Goal: Information Seeking & Learning: Learn about a topic

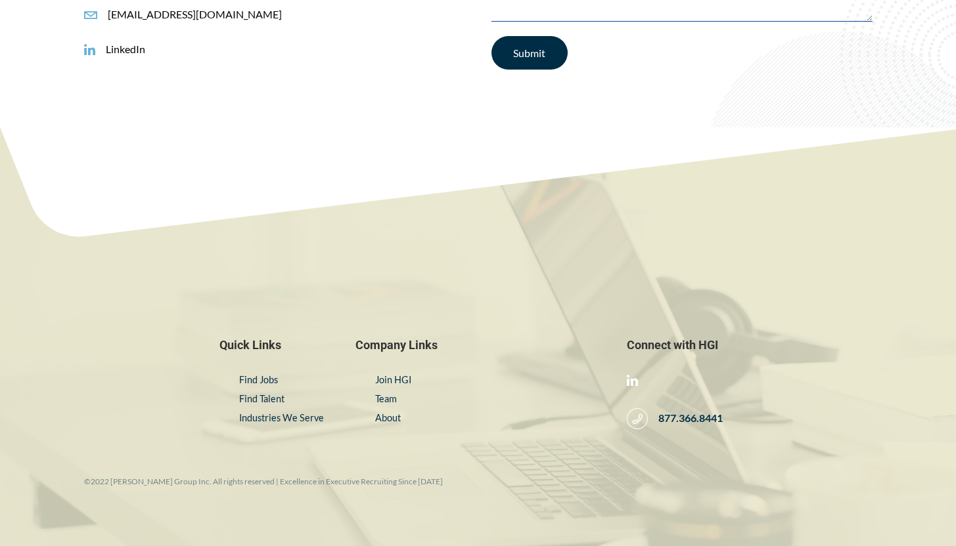
scroll to position [2247, 0]
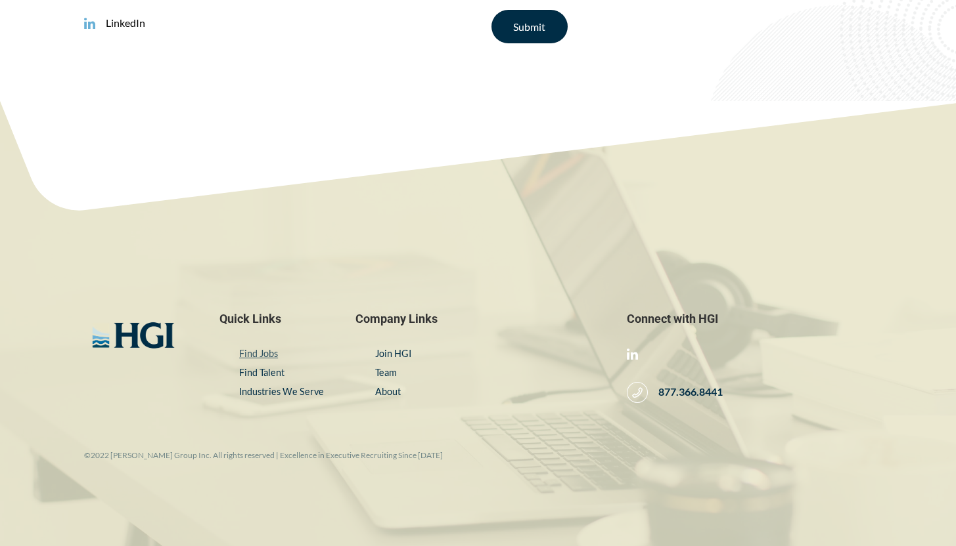
click at [249, 353] on link "Find Jobs" at bounding box center [258, 353] width 39 height 11
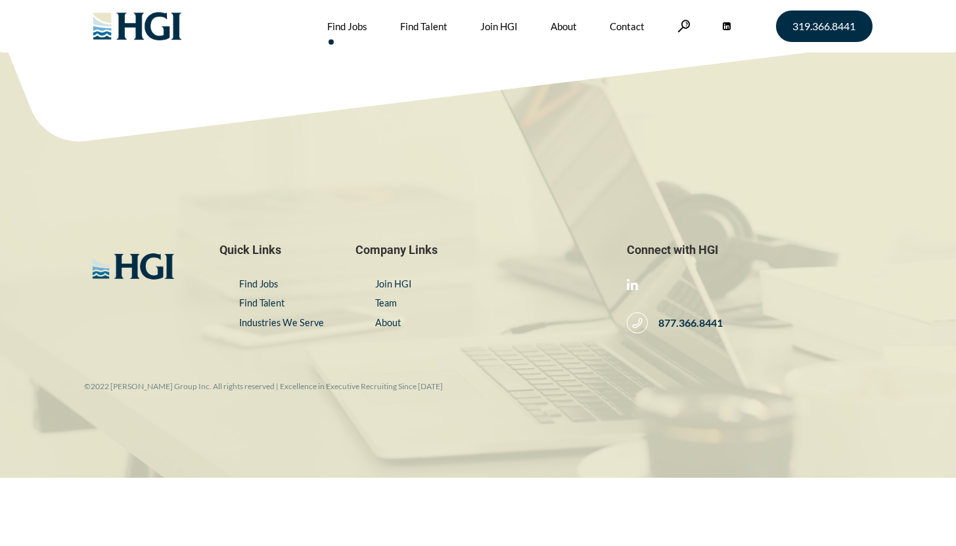
click at [347, 30] on link "Find Jobs" at bounding box center [347, 26] width 40 height 53
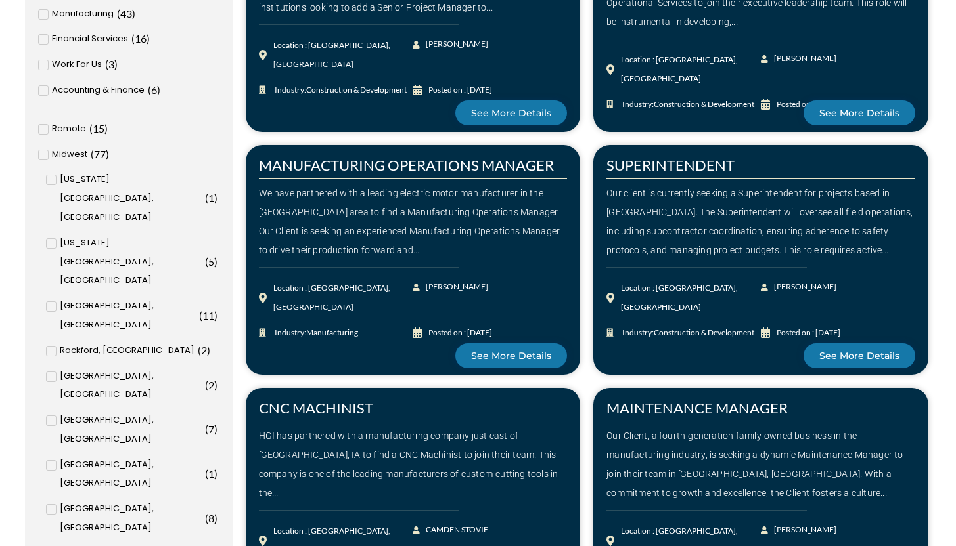
scroll to position [546, 0]
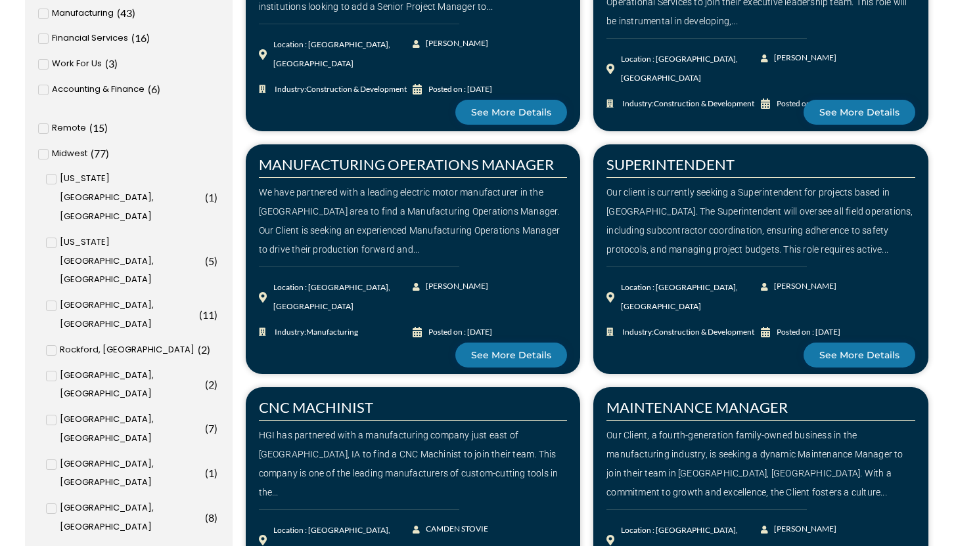
click at [53, 176] on icon at bounding box center [51, 179] width 5 height 8
click at [0, 0] on input "Iowa City, IA ( 1 )" at bounding box center [0, 0] width 0 height 0
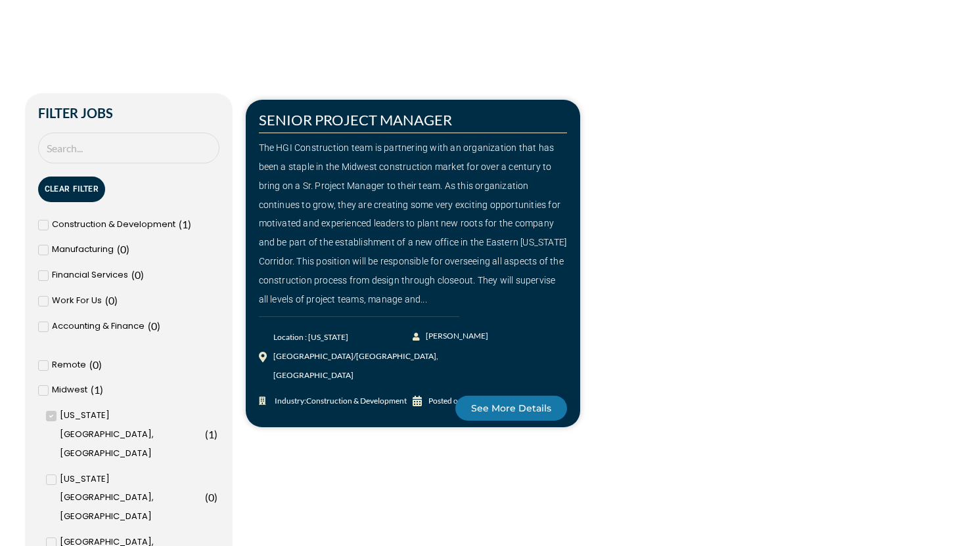
scroll to position [349, 0]
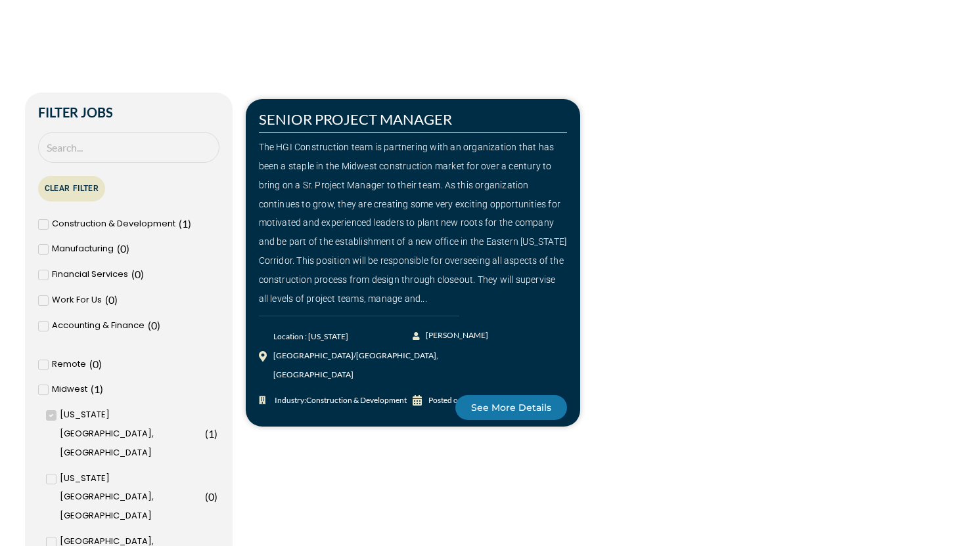
click at [57, 179] on button "Clear Filter" at bounding box center [72, 189] width 68 height 26
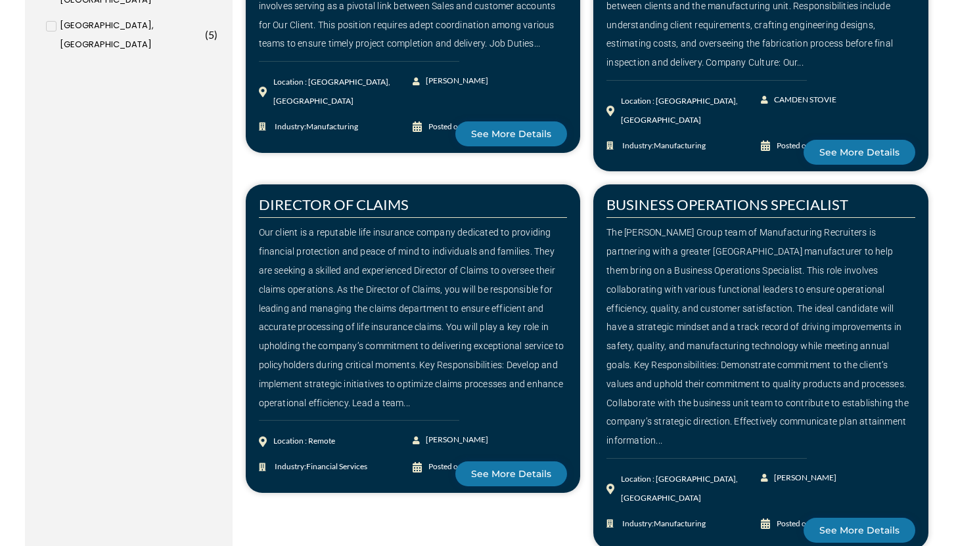
scroll to position [1784, 0]
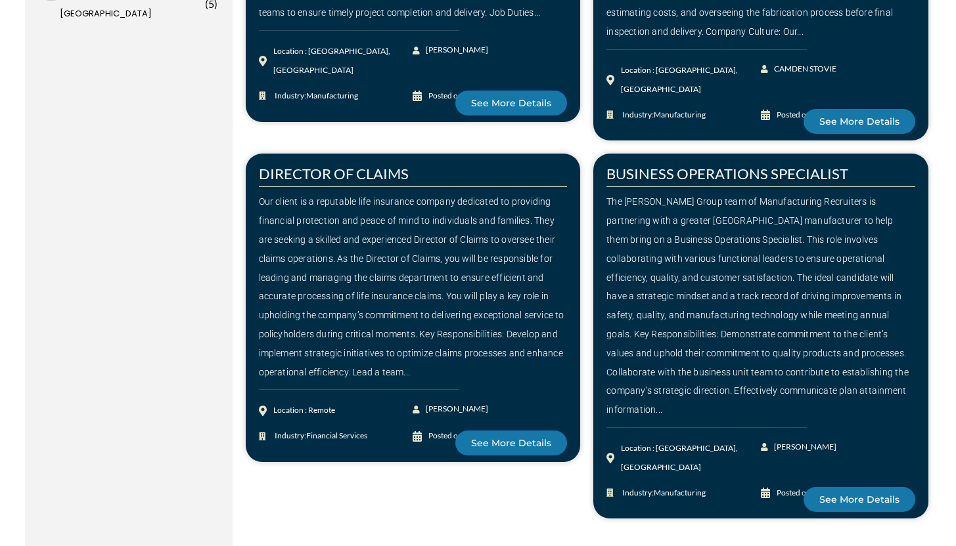
click at [423, 539] on div "2" at bounding box center [425, 555] width 19 height 32
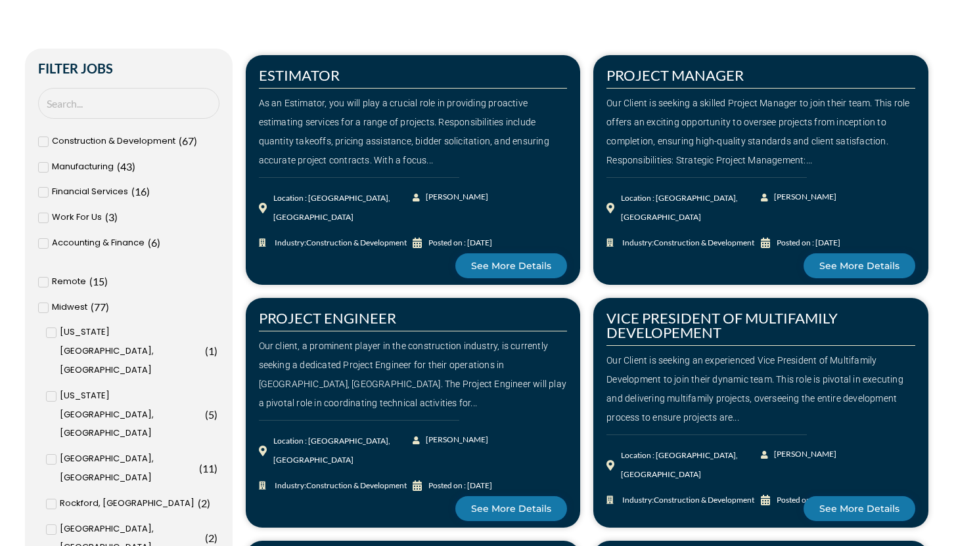
scroll to position [370, 0]
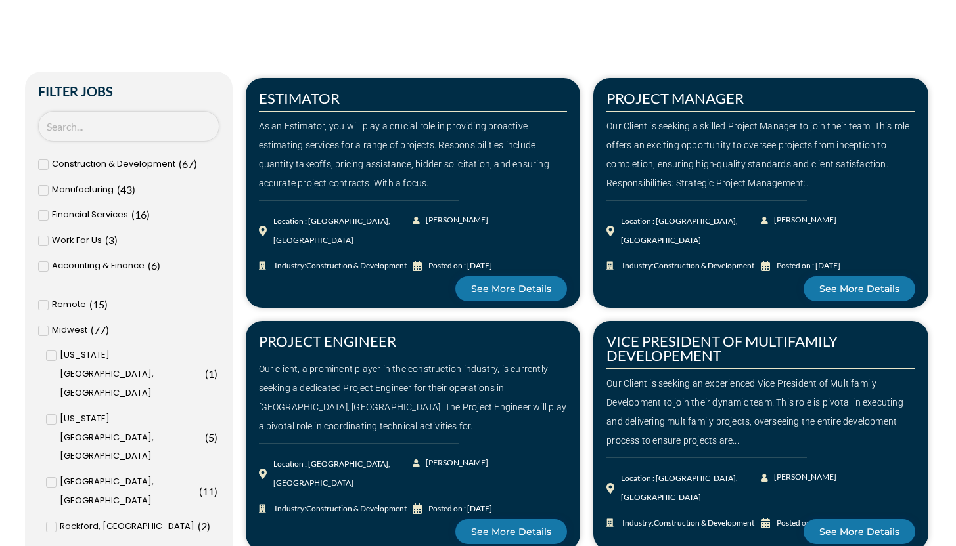
click at [95, 128] on input "Search Job" at bounding box center [128, 126] width 181 height 31
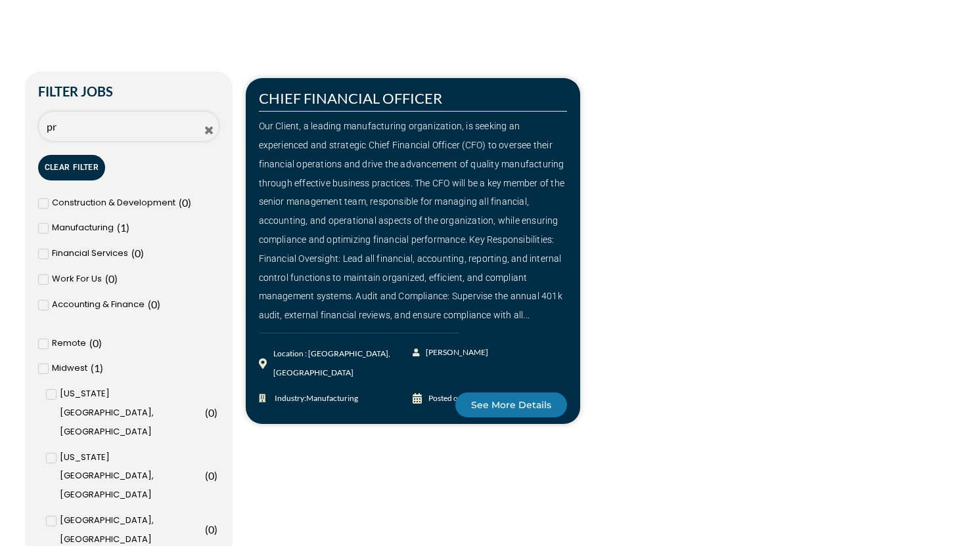
type input "p"
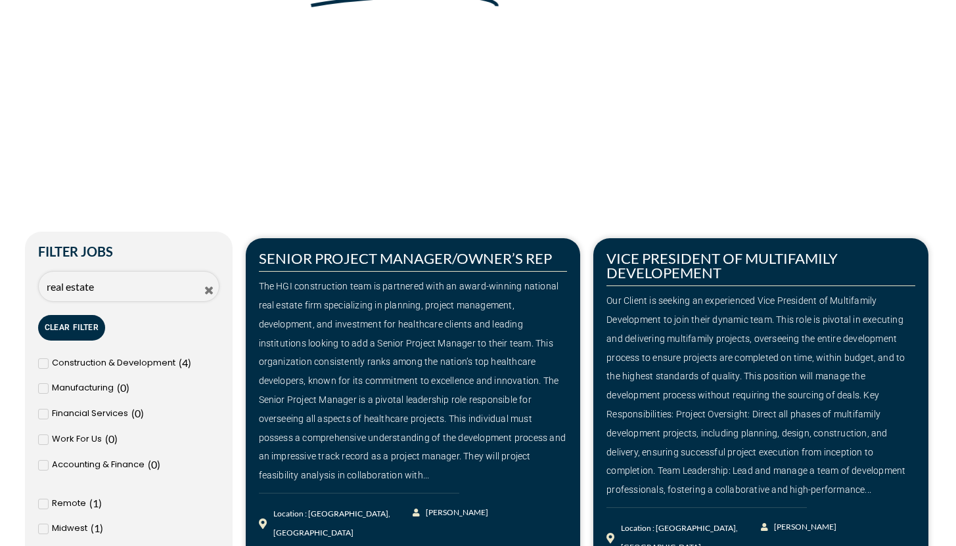
scroll to position [280, 0]
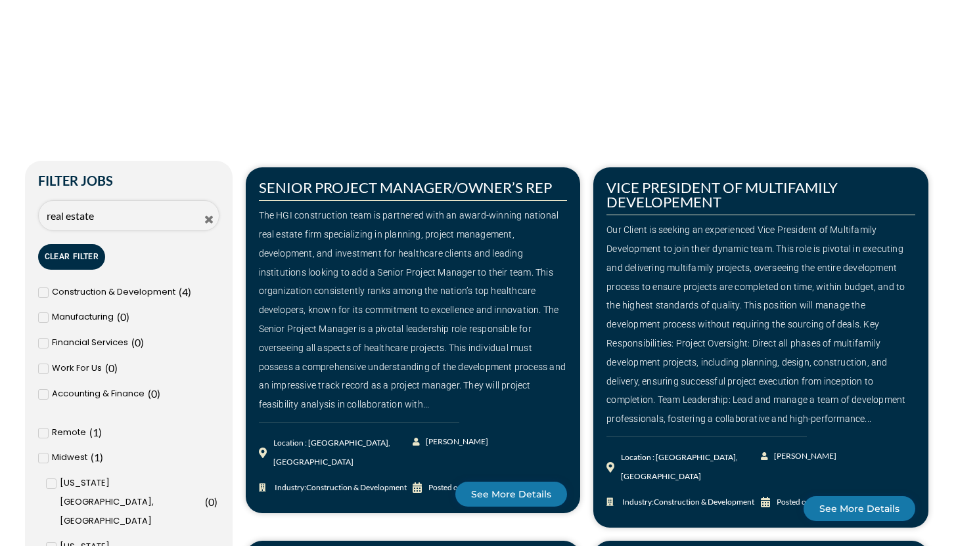
type input "real estate"
click at [205, 221] on icon at bounding box center [209, 219] width 12 height 12
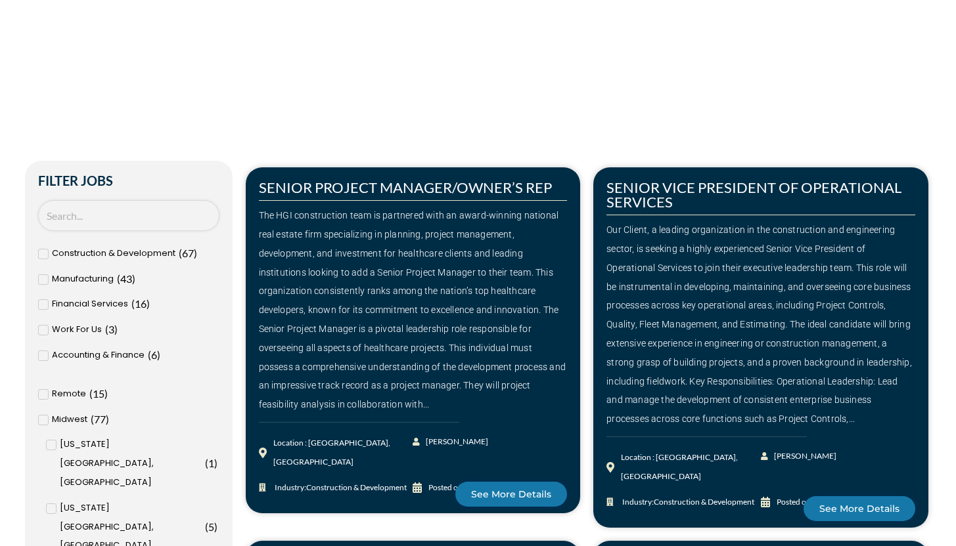
click at [205, 221] on input "Search Job" at bounding box center [128, 215] width 181 height 31
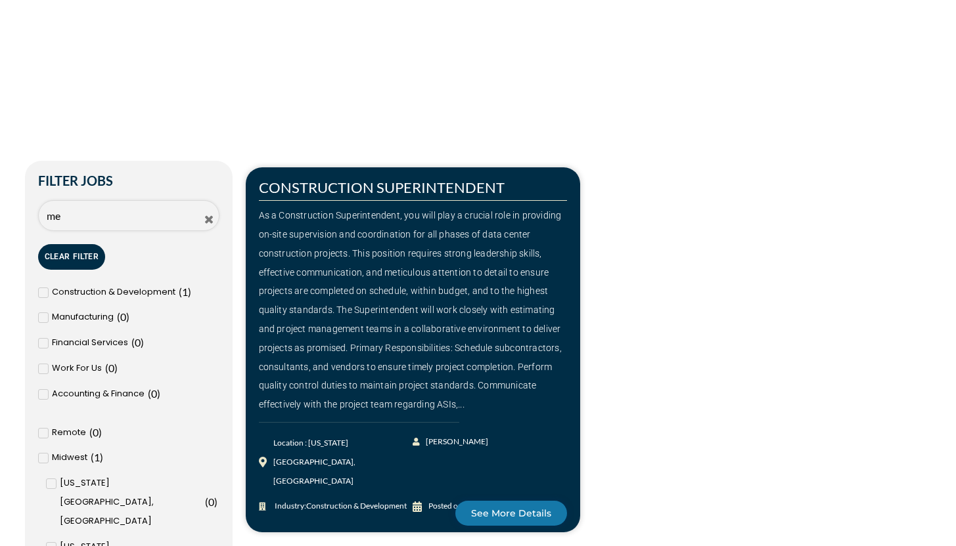
type input "m"
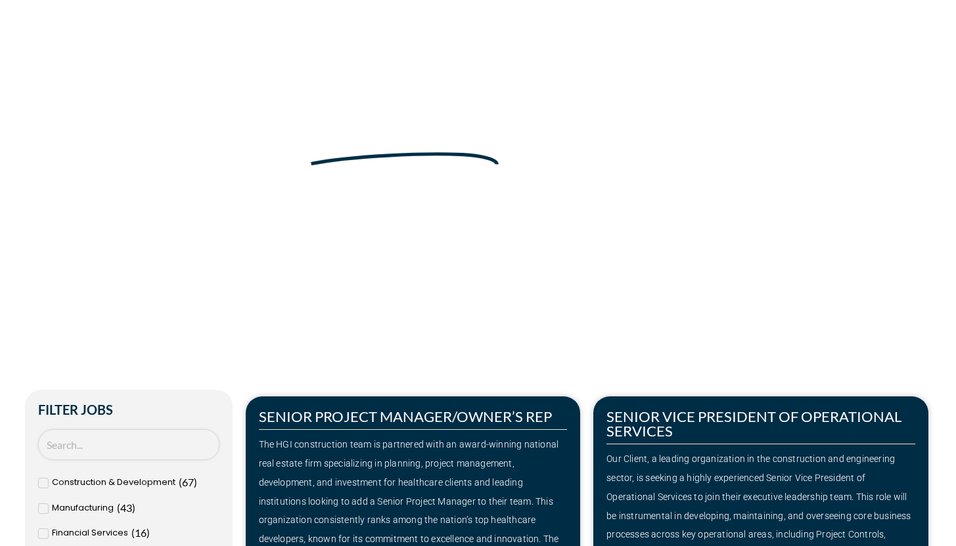
scroll to position [0, 0]
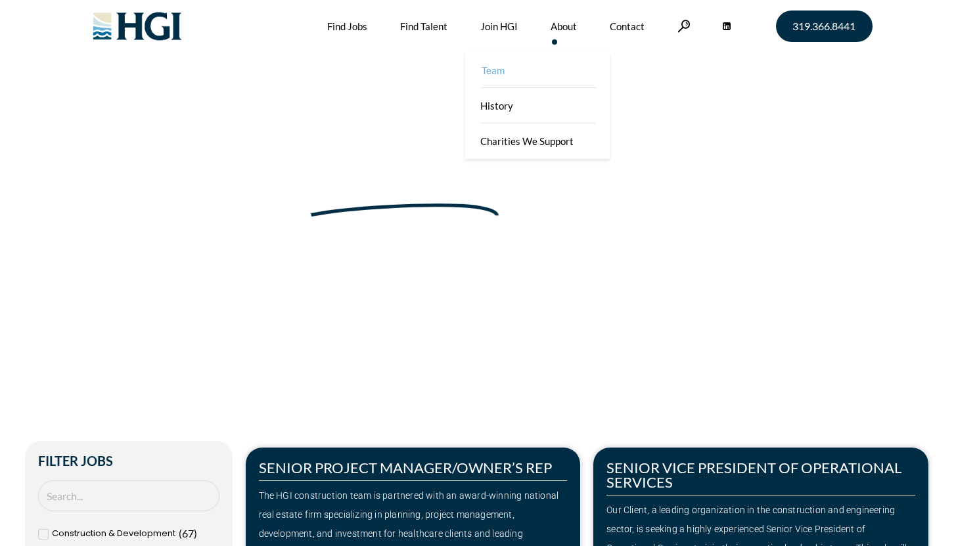
click at [491, 76] on link "Team" at bounding box center [538, 70] width 144 height 35
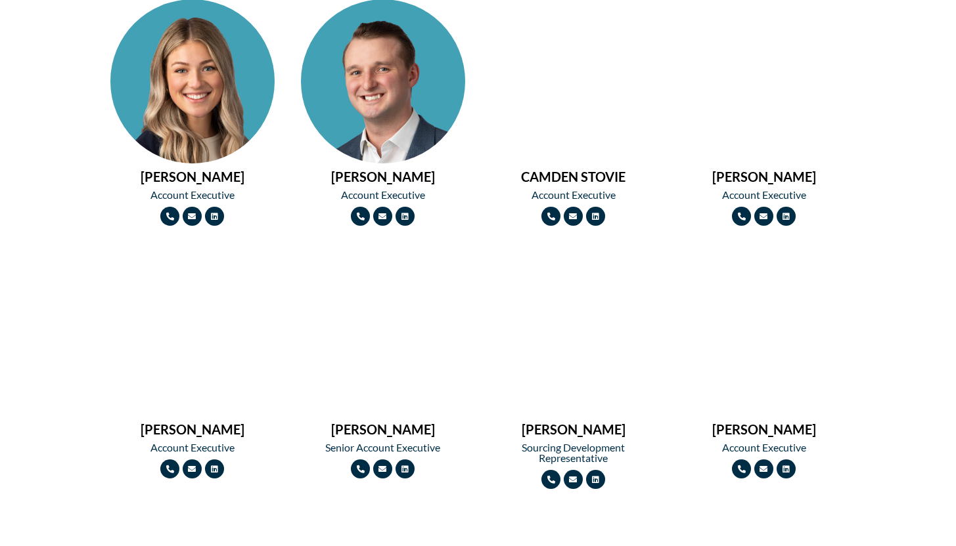
scroll to position [1090, 0]
